Goal: Register for event/course

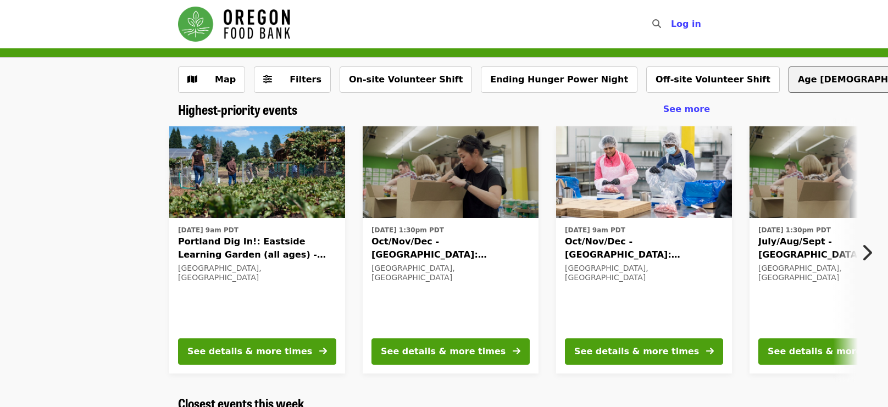
click at [788, 85] on button "Age [DEMOGRAPHIC_DATA]+" at bounding box center [868, 79] width 160 height 26
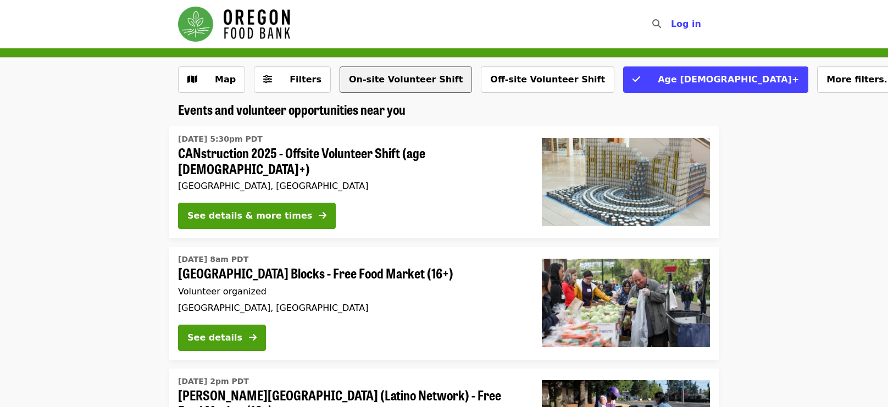
click at [377, 76] on button "On-site Volunteer Shift" at bounding box center [406, 79] width 132 height 26
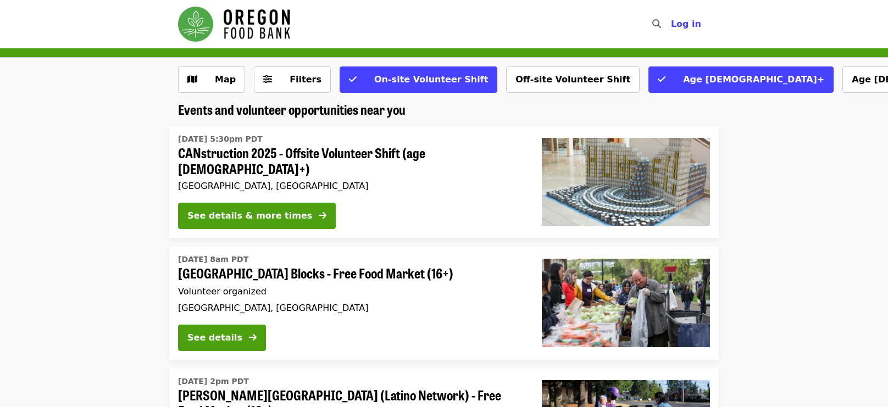
click at [623, 130] on div at bounding box center [626, 181] width 186 height 105
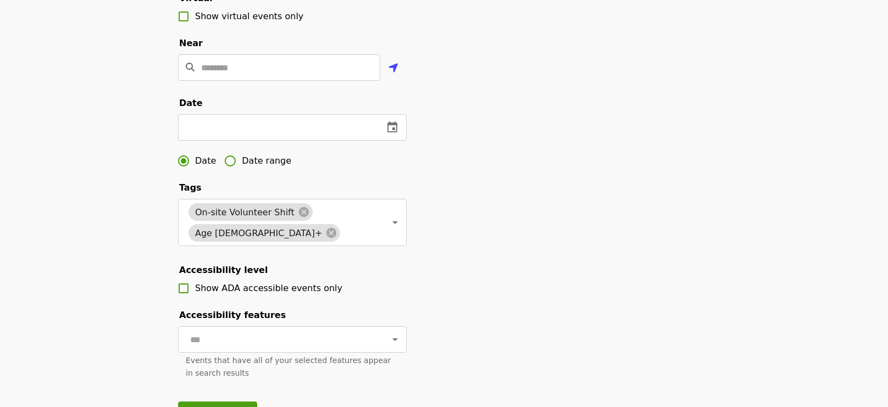
scroll to position [260, 0]
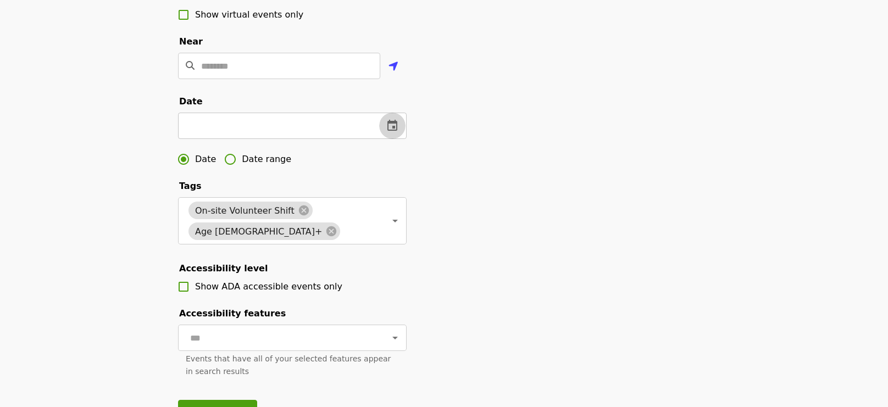
click at [398, 131] on icon "change date" at bounding box center [392, 125] width 13 height 13
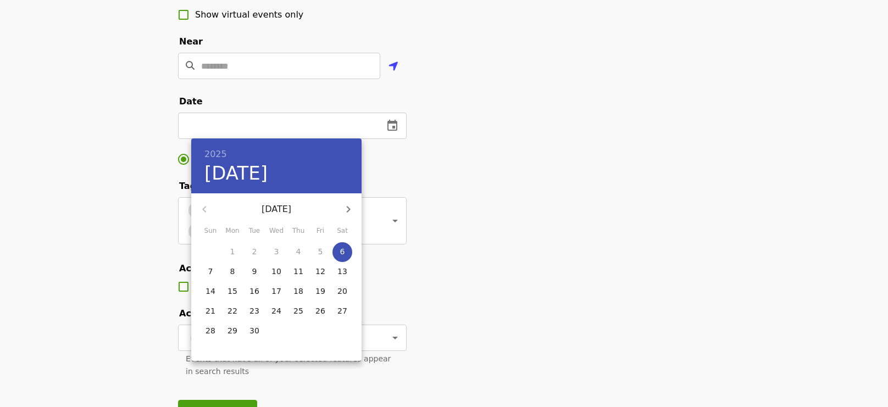
click at [345, 309] on p "27" at bounding box center [342, 310] width 10 height 11
type input "**********"
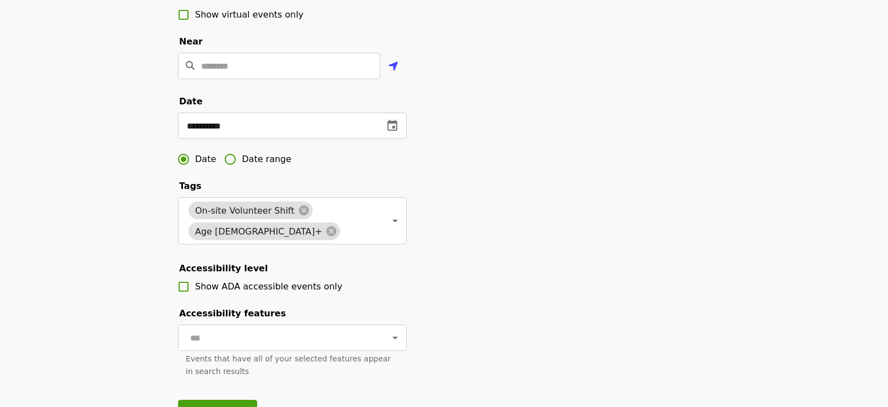
click at [468, 297] on div "**********" at bounding box center [443, 122] width 549 height 633
click at [298, 212] on icon at bounding box center [304, 210] width 12 height 12
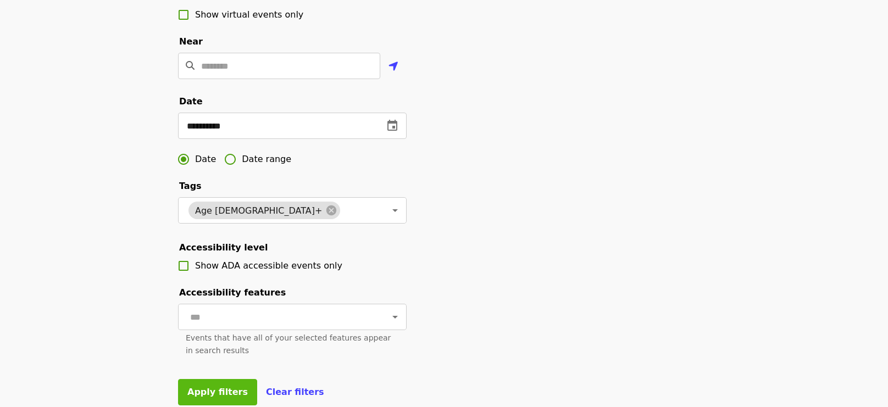
click at [223, 391] on span "Apply filters" at bounding box center [217, 392] width 60 height 10
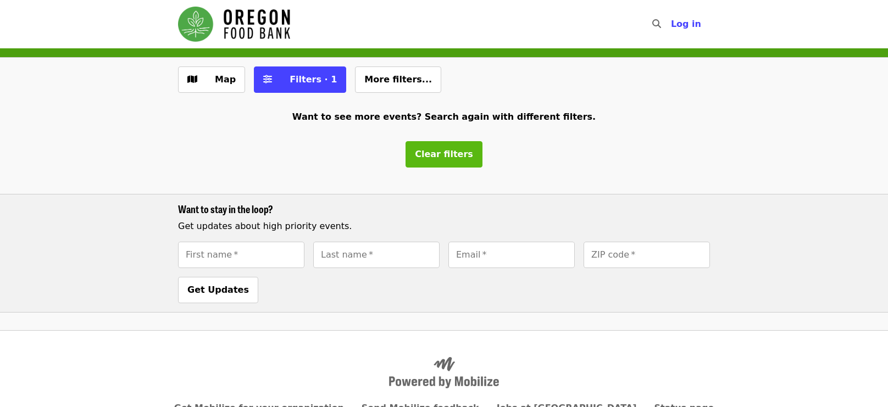
click at [442, 157] on span "Clear filters" at bounding box center [444, 154] width 58 height 10
